Goal: Navigation & Orientation: Go to known website

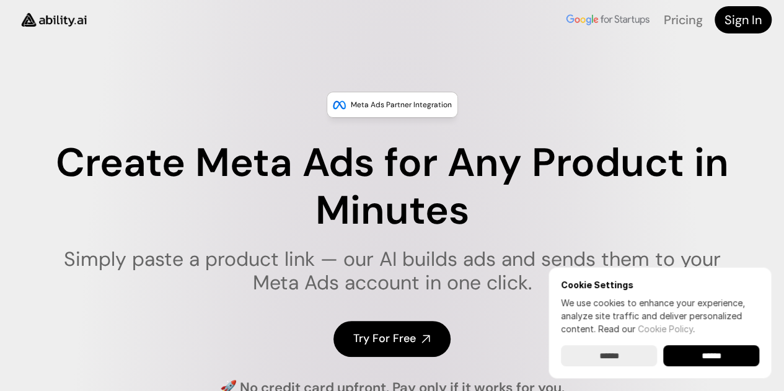
click at [32, 24] on img at bounding box center [53, 20] width 83 height 32
click at [74, 173] on div "Meta Ads Partner Integration Create Meta Ads for Any Product in Minutes Simply …" at bounding box center [392, 243] width 784 height 383
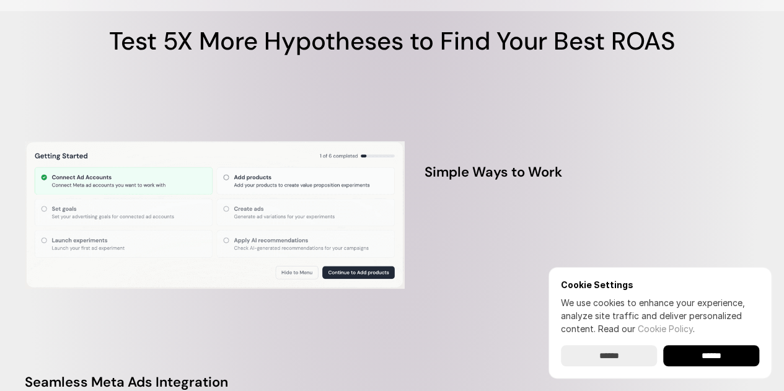
scroll to position [3497, 0]
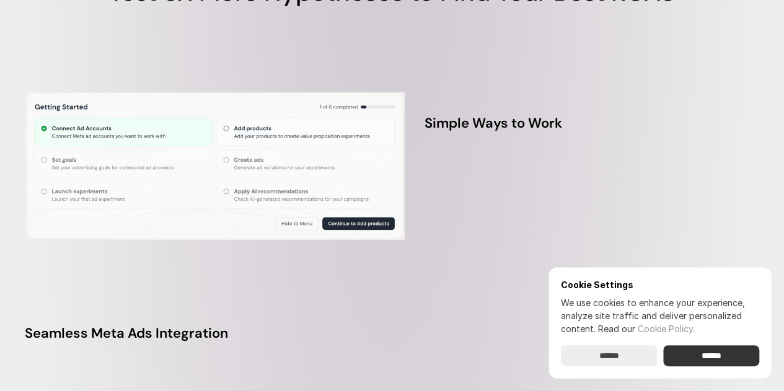
click at [693, 362] on input "******" at bounding box center [711, 355] width 96 height 21
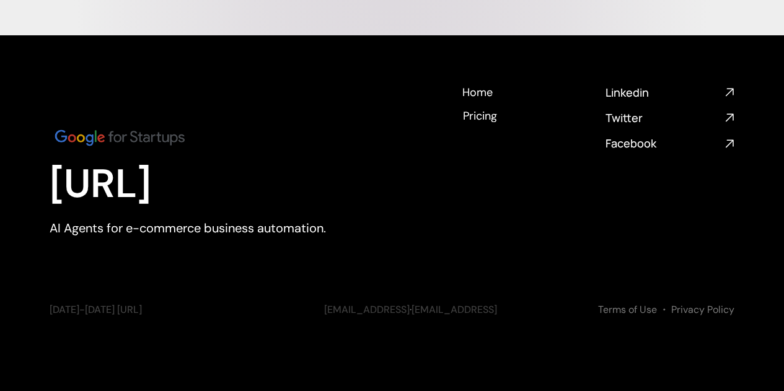
scroll to position [5078, 0]
click at [472, 94] on h4 "Home" at bounding box center [477, 90] width 30 height 16
click at [634, 100] on h4 "Linkedin" at bounding box center [663, 93] width 114 height 16
